Goal: Navigation & Orientation: Find specific page/section

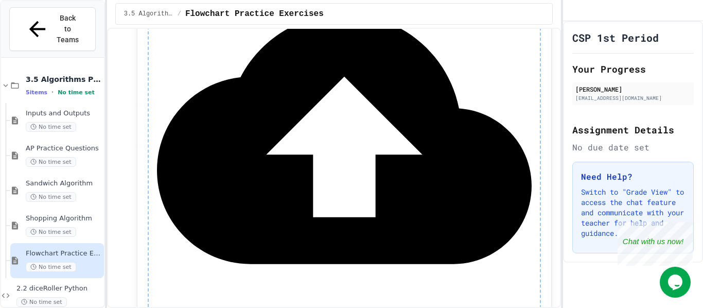
scroll to position [845, 0]
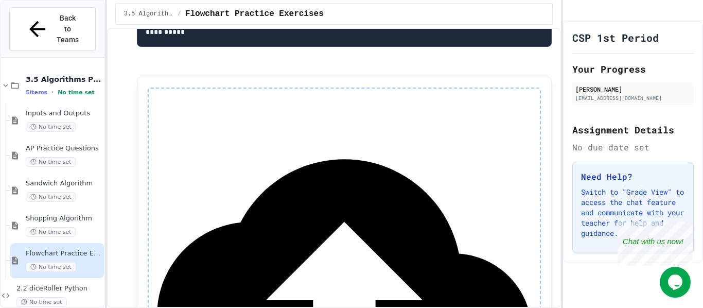
scroll to position [711, 0]
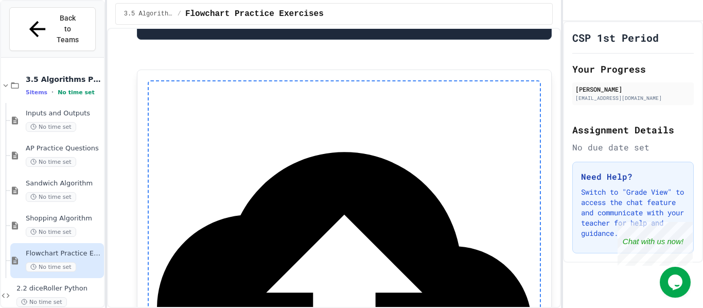
click at [331, 156] on div "**********" at bounding box center [344, 286] width 393 height 413
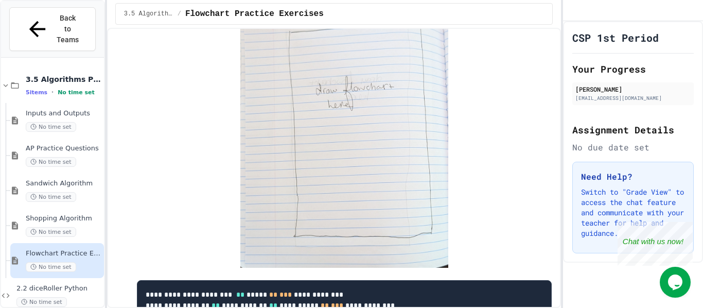
scroll to position [1406, 0]
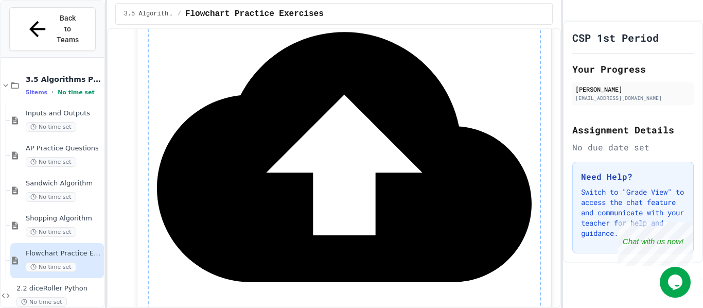
scroll to position [797, 0]
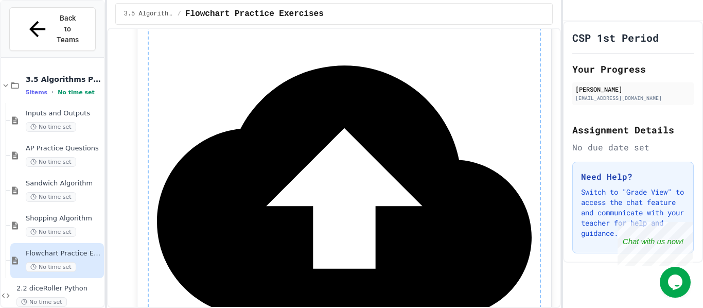
click at [683, 226] on div "Close" at bounding box center [684, 228] width 13 height 13
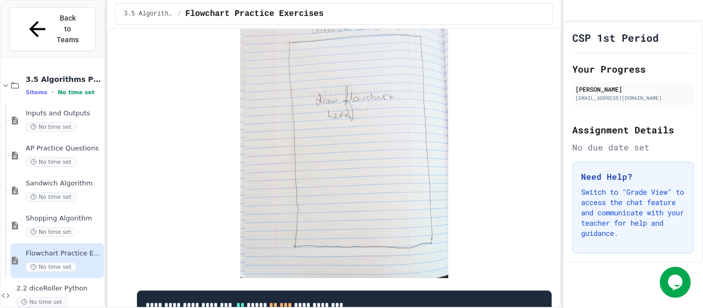
scroll to position [1489, 0]
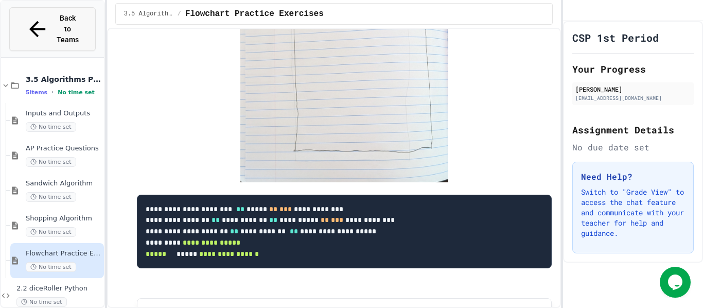
click at [56, 19] on span "Back to Teams" at bounding box center [68, 29] width 24 height 32
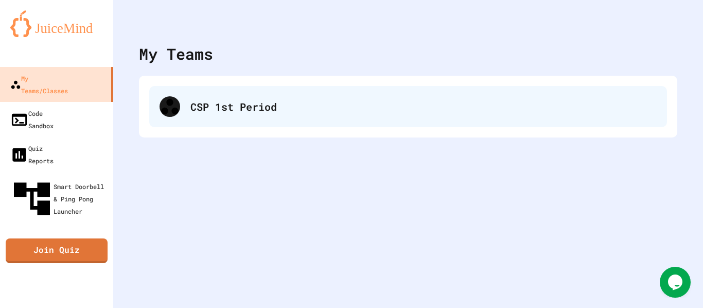
click at [161, 116] on div "CSP 1st Period" at bounding box center [407, 106] width 517 height 41
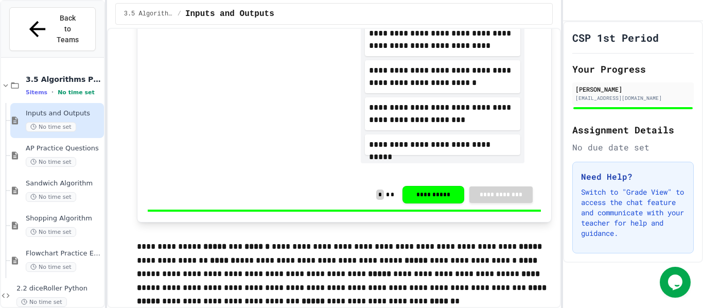
scroll to position [513, 0]
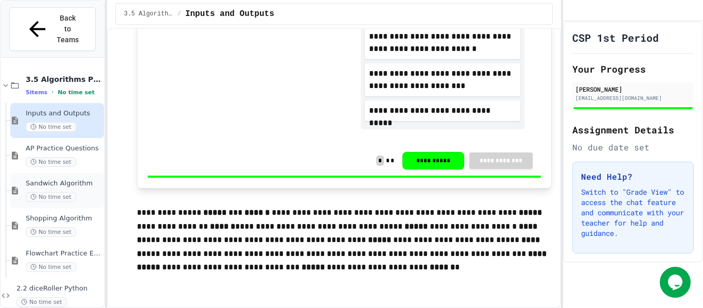
click at [84, 179] on span "Sandwich Algorithm" at bounding box center [64, 183] width 76 height 9
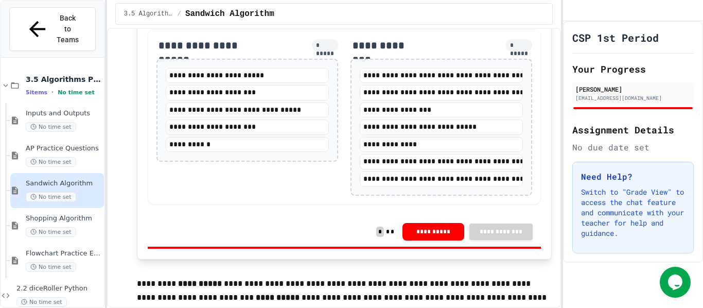
scroll to position [249, 0]
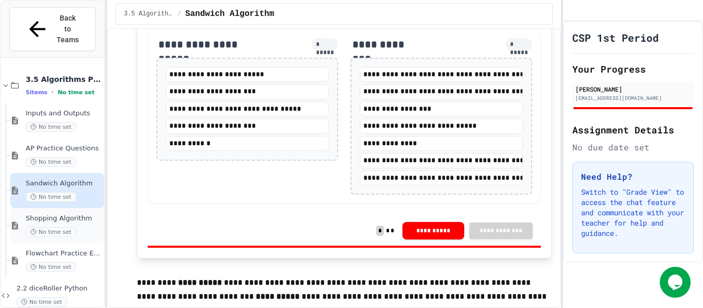
click at [74, 214] on span "Shopping Algorithm" at bounding box center [64, 218] width 76 height 9
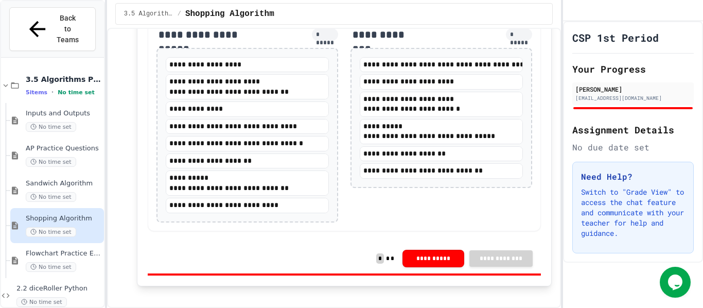
scroll to position [298, 0]
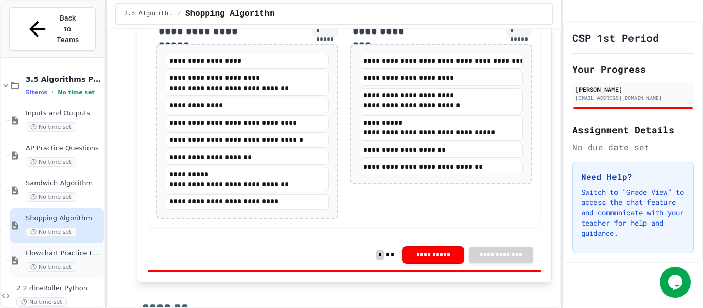
click at [89, 262] on div "No time set" at bounding box center [64, 267] width 76 height 10
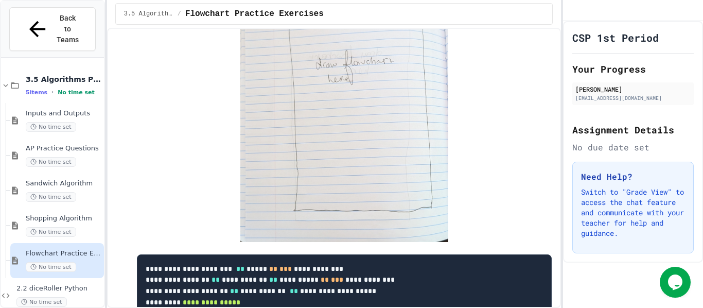
scroll to position [1489, 0]
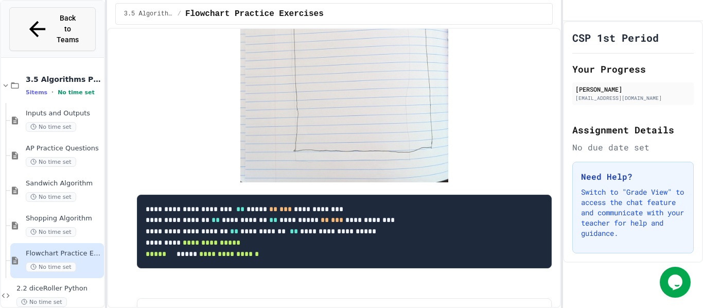
click at [26, 11] on button "Back to Teams" at bounding box center [52, 29] width 86 height 44
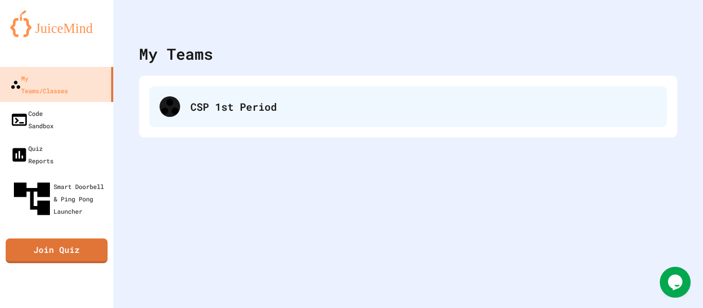
click at [206, 110] on div "CSP 1st Period" at bounding box center [423, 106] width 466 height 15
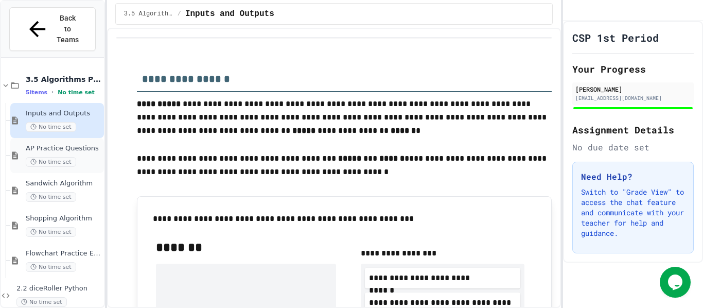
click at [84, 144] on div "AP Practice Questions No time set" at bounding box center [64, 155] width 76 height 23
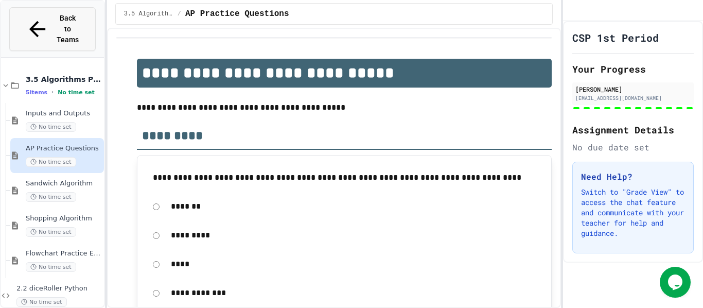
click at [25, 17] on icon at bounding box center [37, 29] width 24 height 24
